Goal: Task Accomplishment & Management: Manage account settings

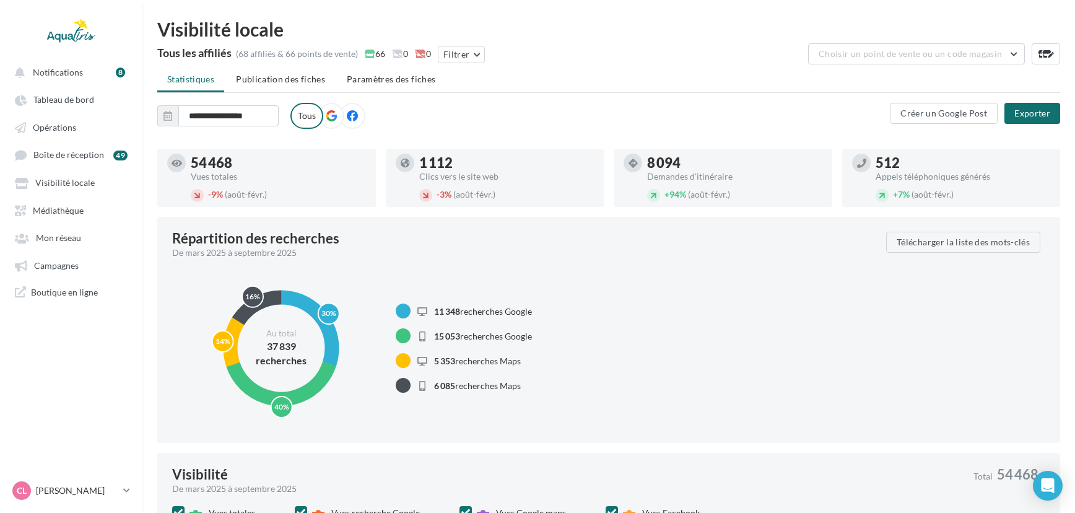
scroll to position [17, 0]
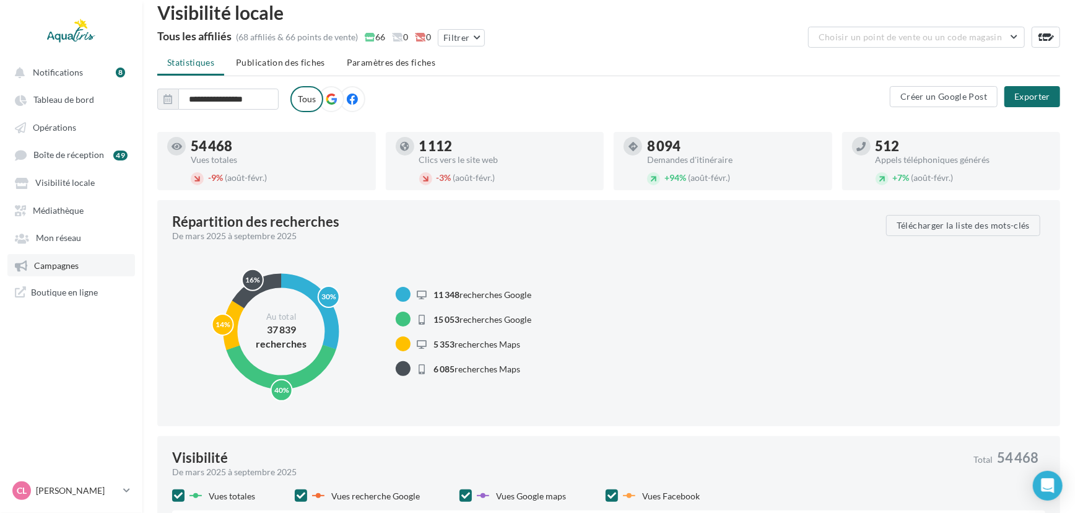
click at [61, 271] on span "Campagnes" at bounding box center [56, 265] width 45 height 11
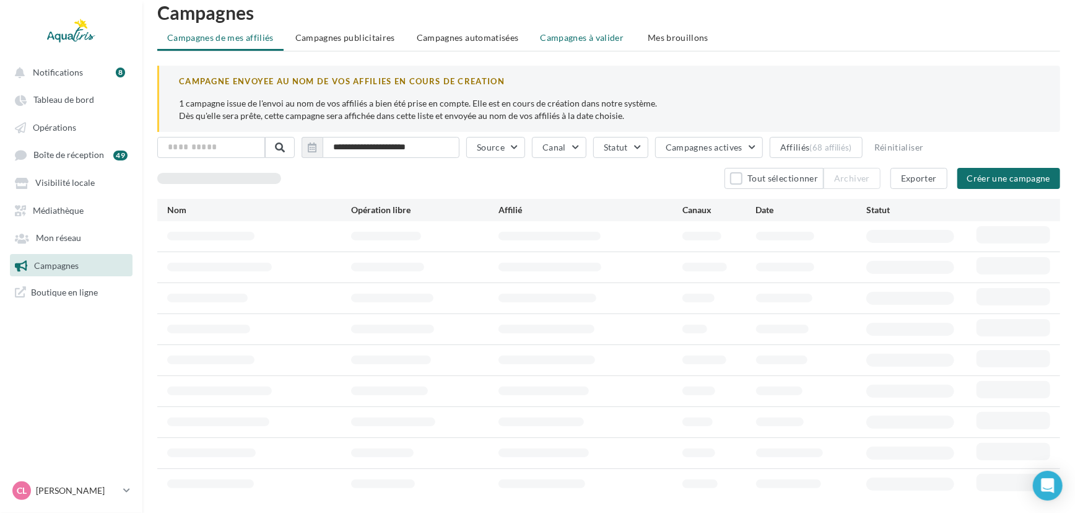
click at [588, 66] on div "CAMPAGNE ENVOYEE AU NOM DE VOS AFFILIES EN COURS DE CREATION 1 campagne issue d…" at bounding box center [608, 99] width 903 height 66
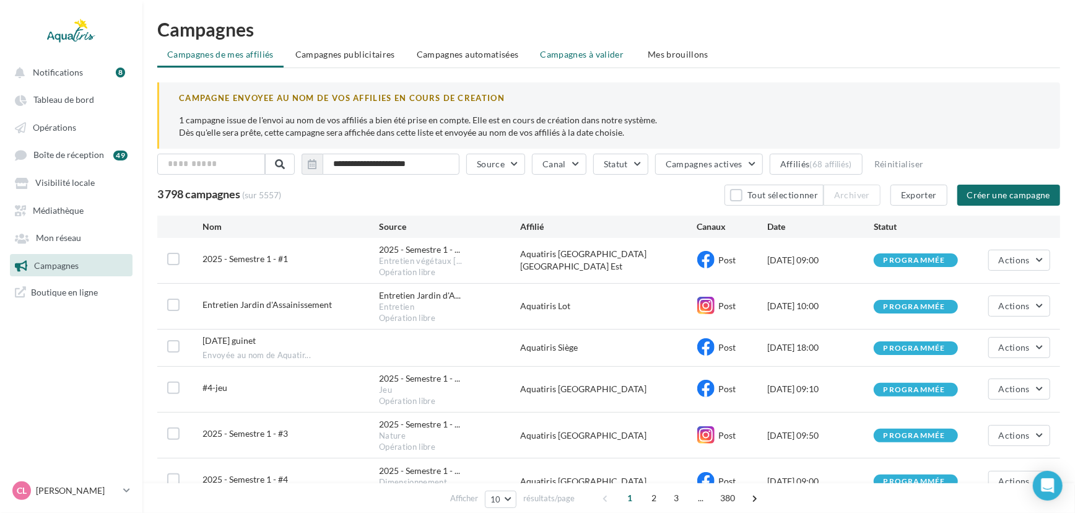
click at [569, 46] on li "Campagnes à valider" at bounding box center [584, 54] width 106 height 22
